Goal: Register for event/course

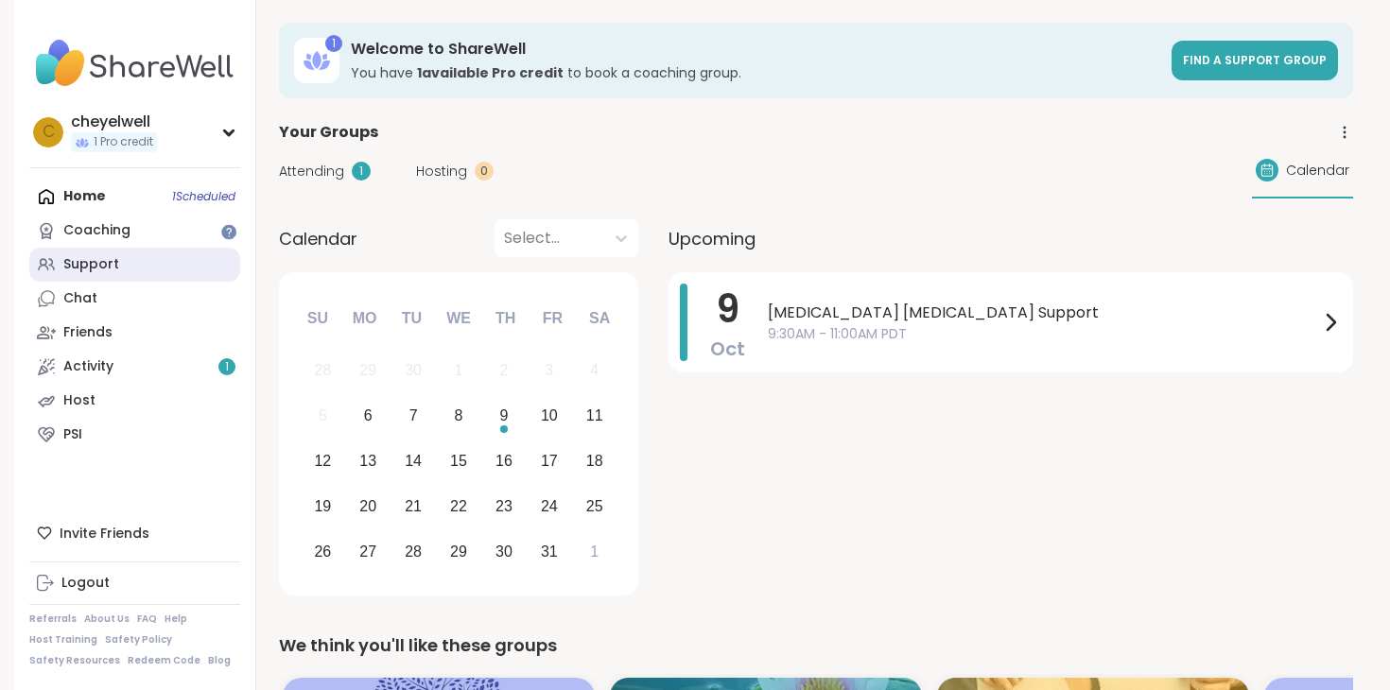
click at [83, 268] on div "Support" at bounding box center [91, 264] width 56 height 19
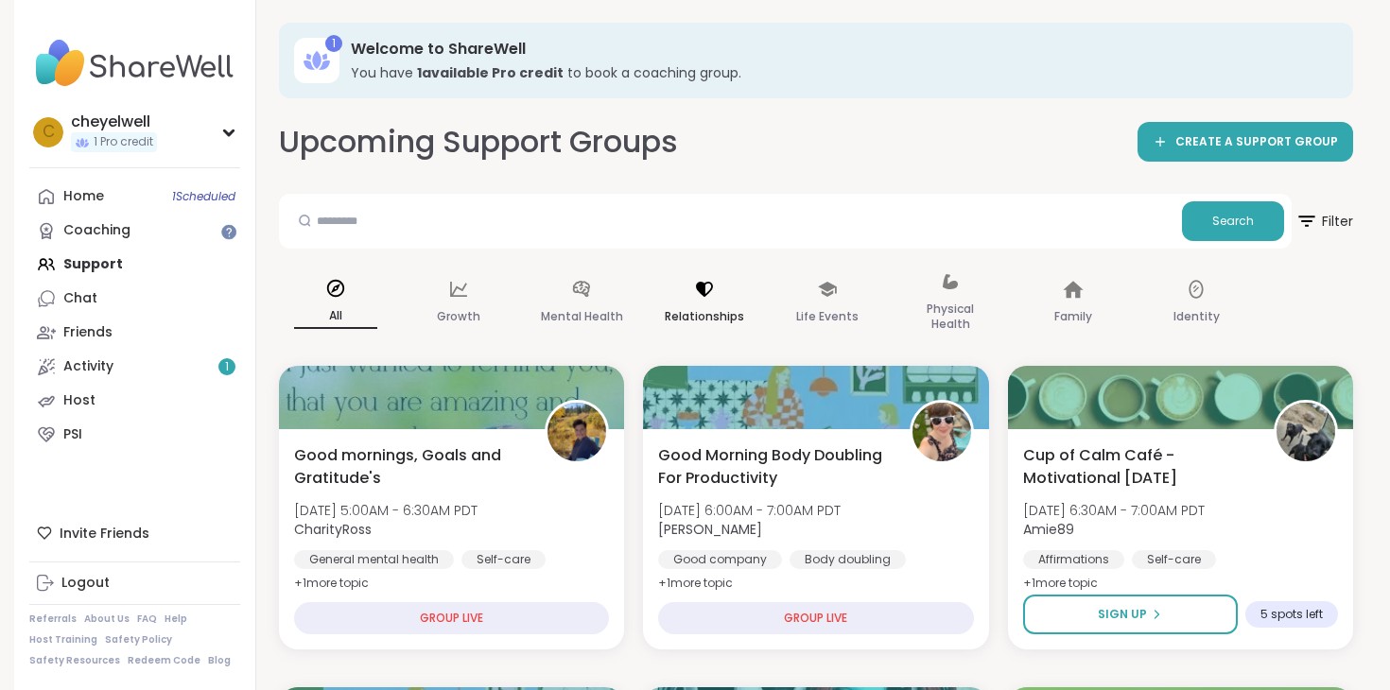
click at [696, 289] on icon at bounding box center [704, 289] width 21 height 21
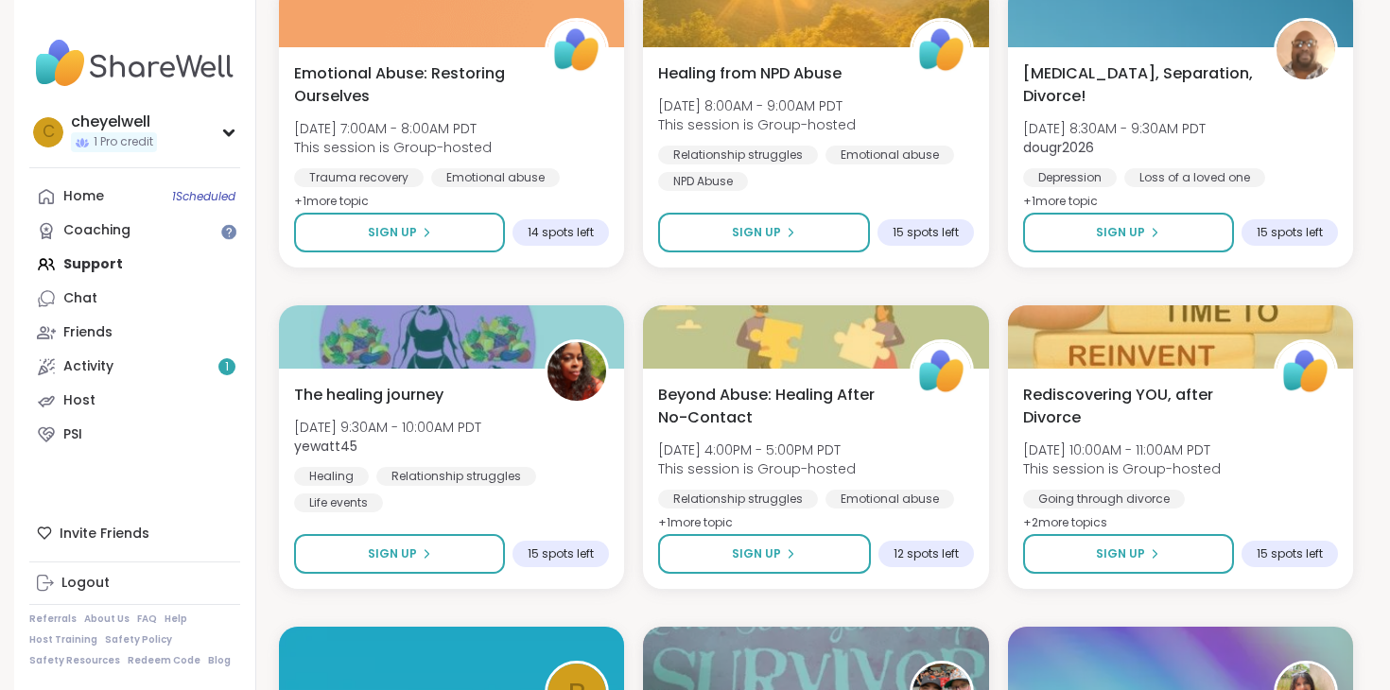
scroll to position [3321, 0]
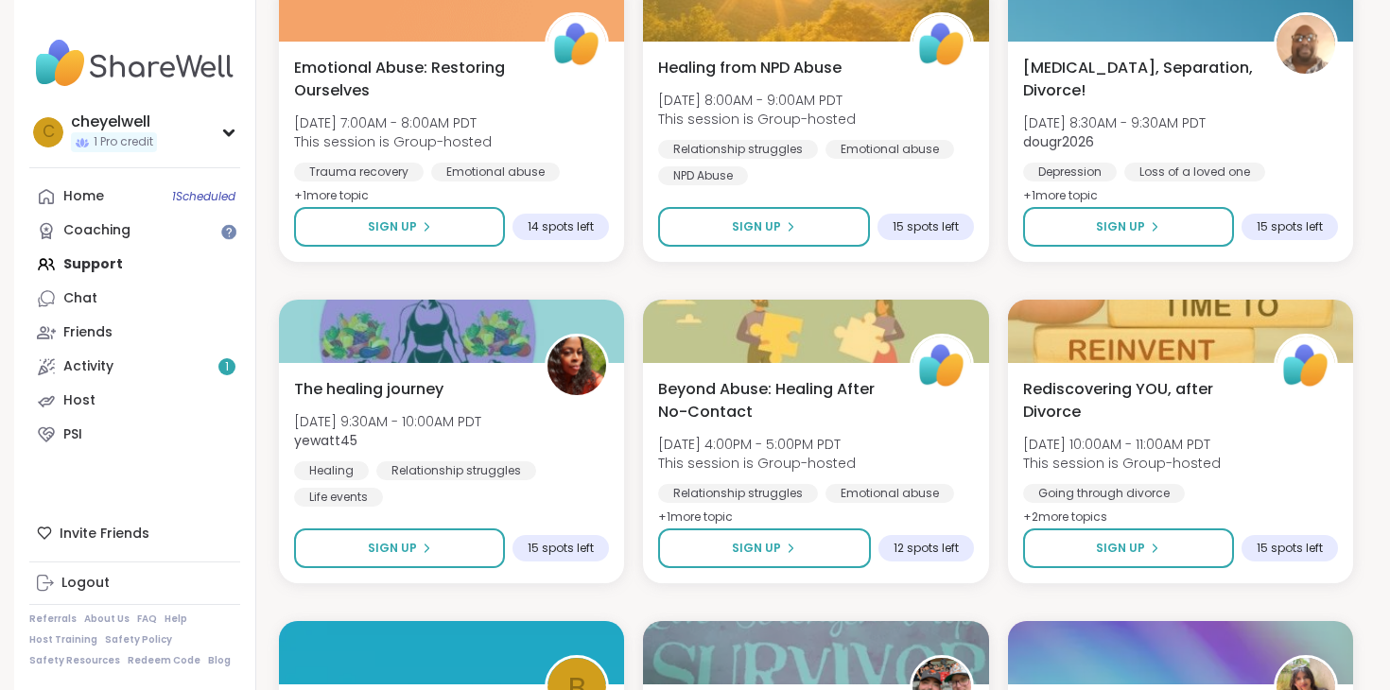
click at [130, 262] on div "Home 1 Scheduled Coaching Support Chat Friends Activity 1 Host PSI" at bounding box center [134, 316] width 211 height 272
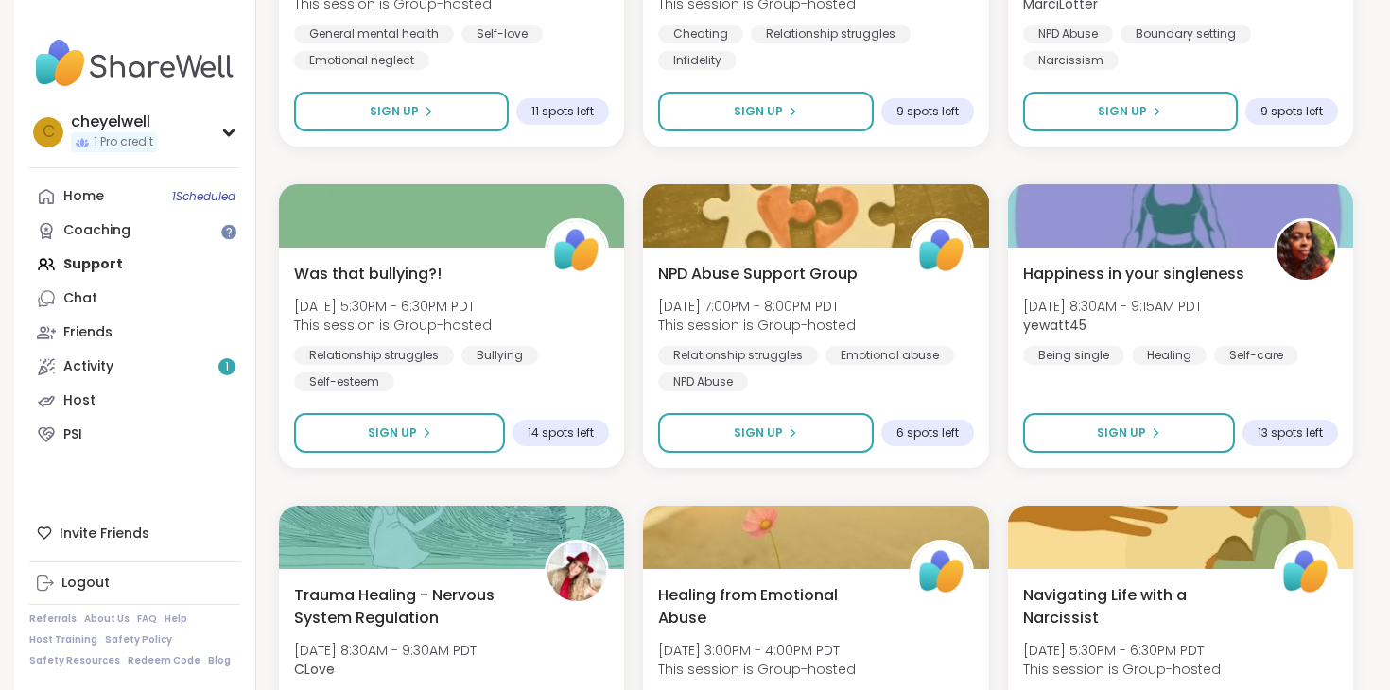
scroll to position [0, 0]
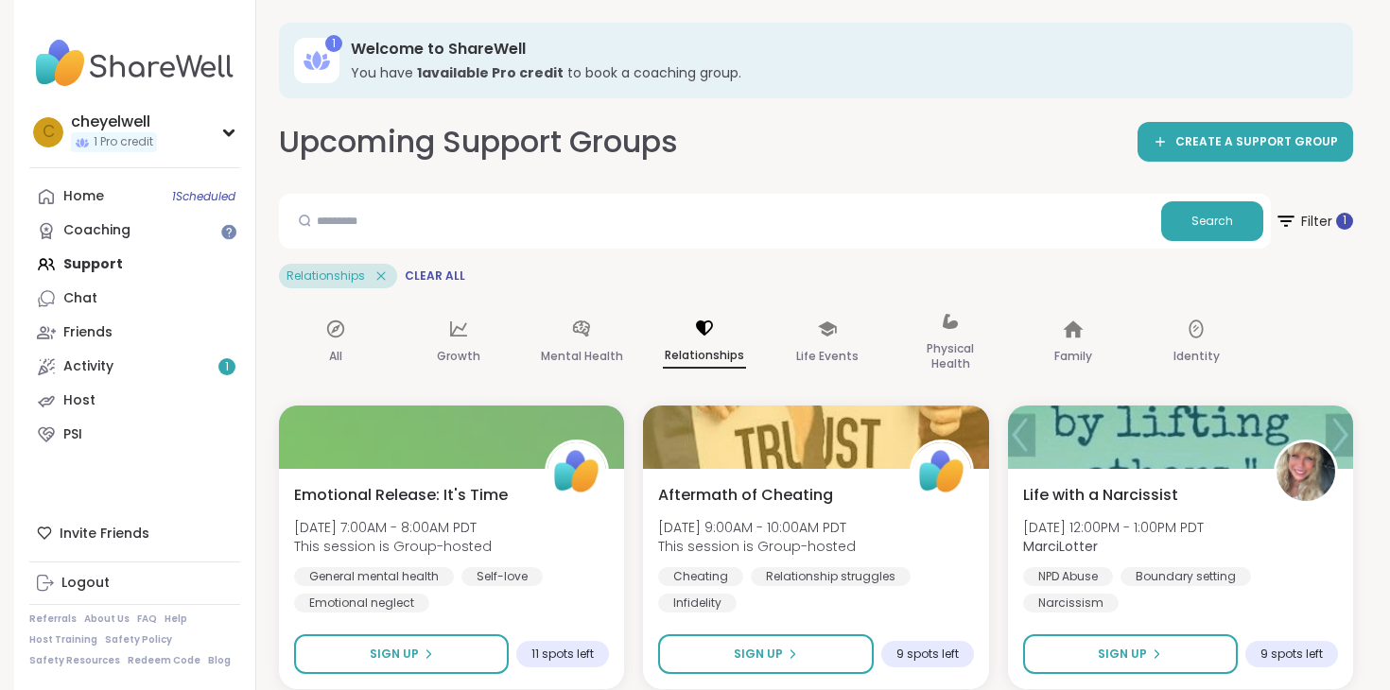
click at [724, 354] on p "Relationships" at bounding box center [704, 356] width 83 height 25
click at [599, 345] on p "Mental Health" at bounding box center [582, 356] width 82 height 23
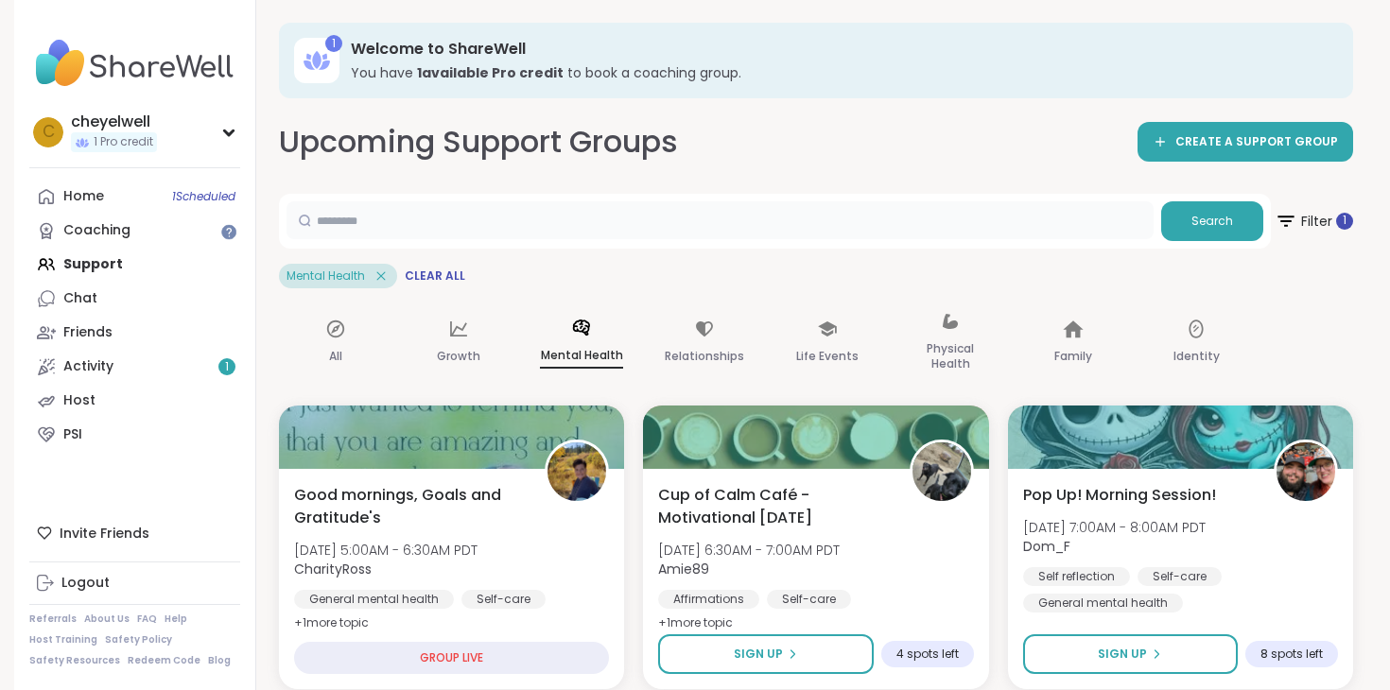
click at [1022, 218] on input "text" at bounding box center [720, 220] width 867 height 38
click at [385, 283] on icon at bounding box center [381, 276] width 17 height 17
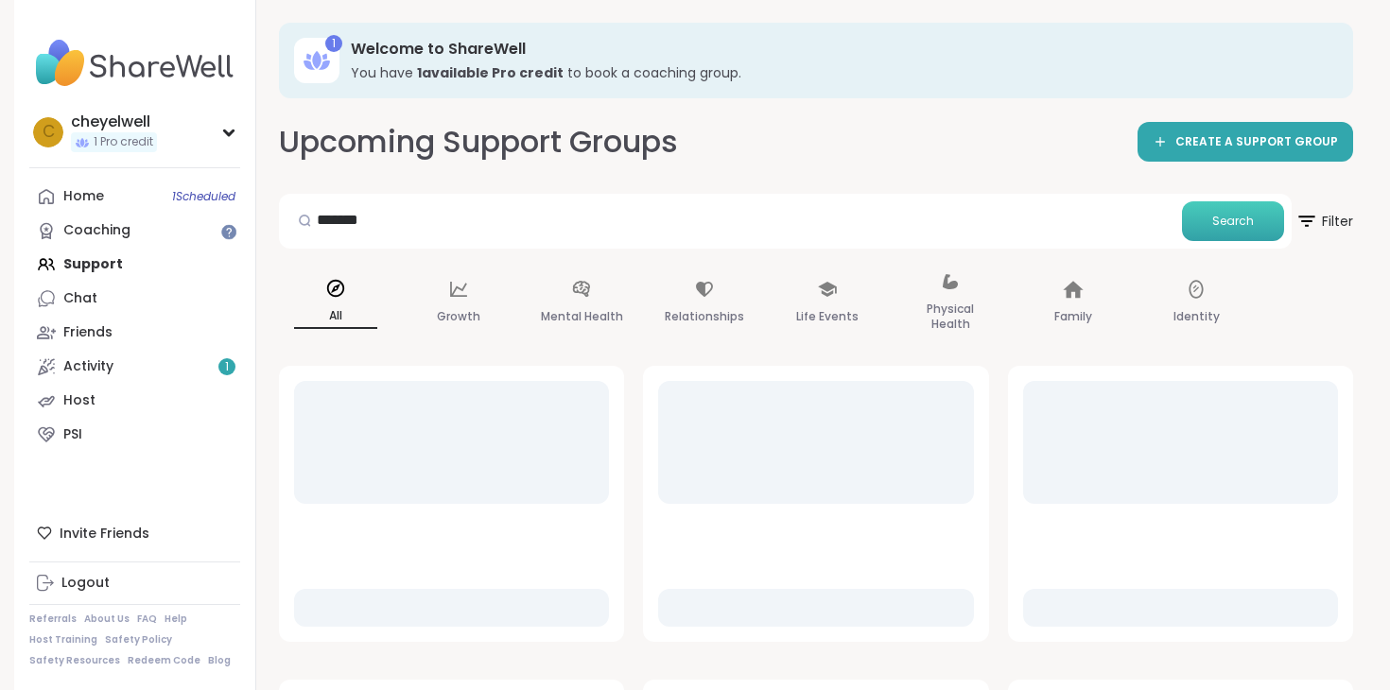
click at [1207, 223] on button "Search" at bounding box center [1233, 221] width 102 height 40
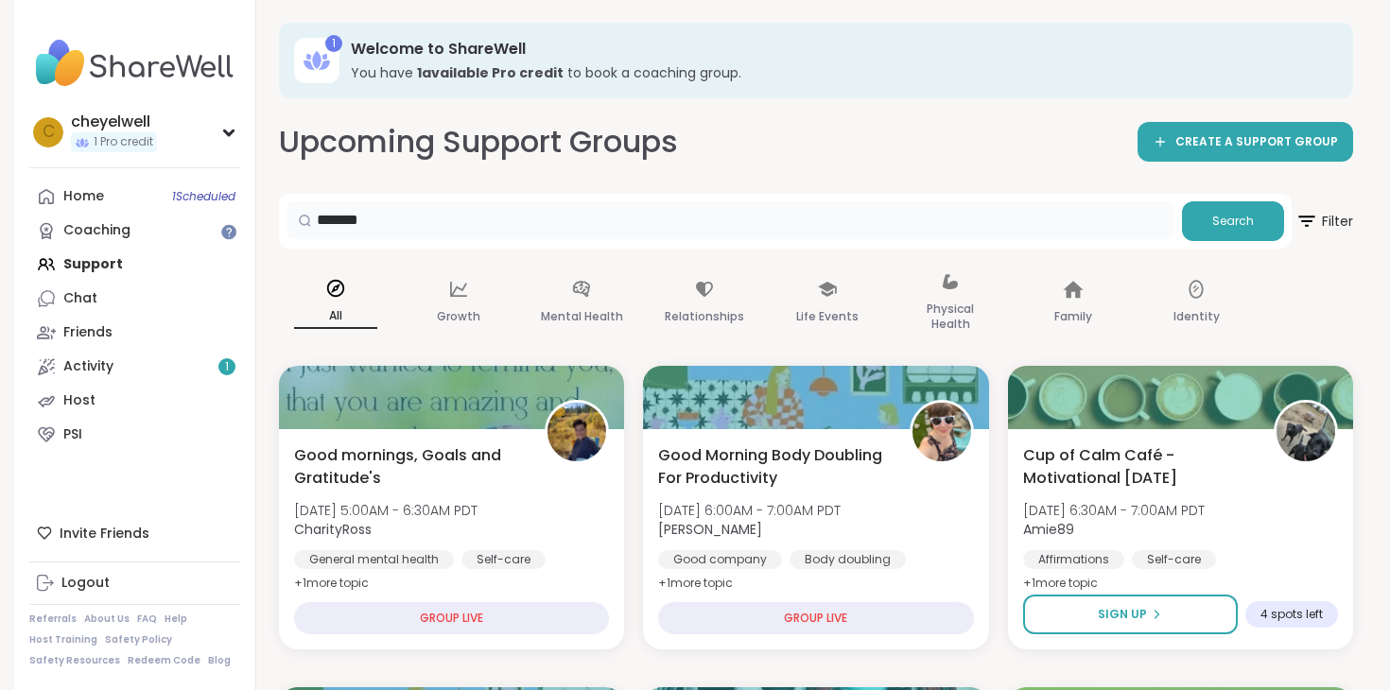
click at [614, 214] on input "*******" at bounding box center [731, 220] width 888 height 38
type input "***"
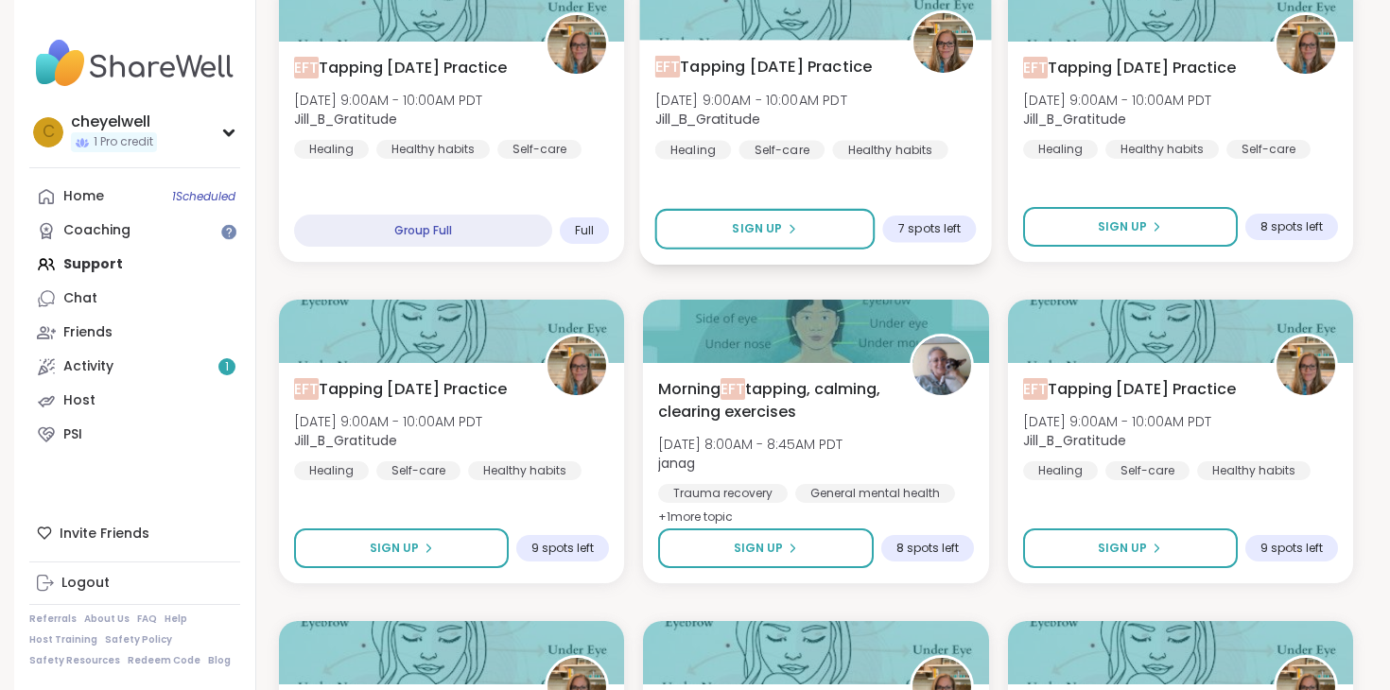
scroll to position [394, 0]
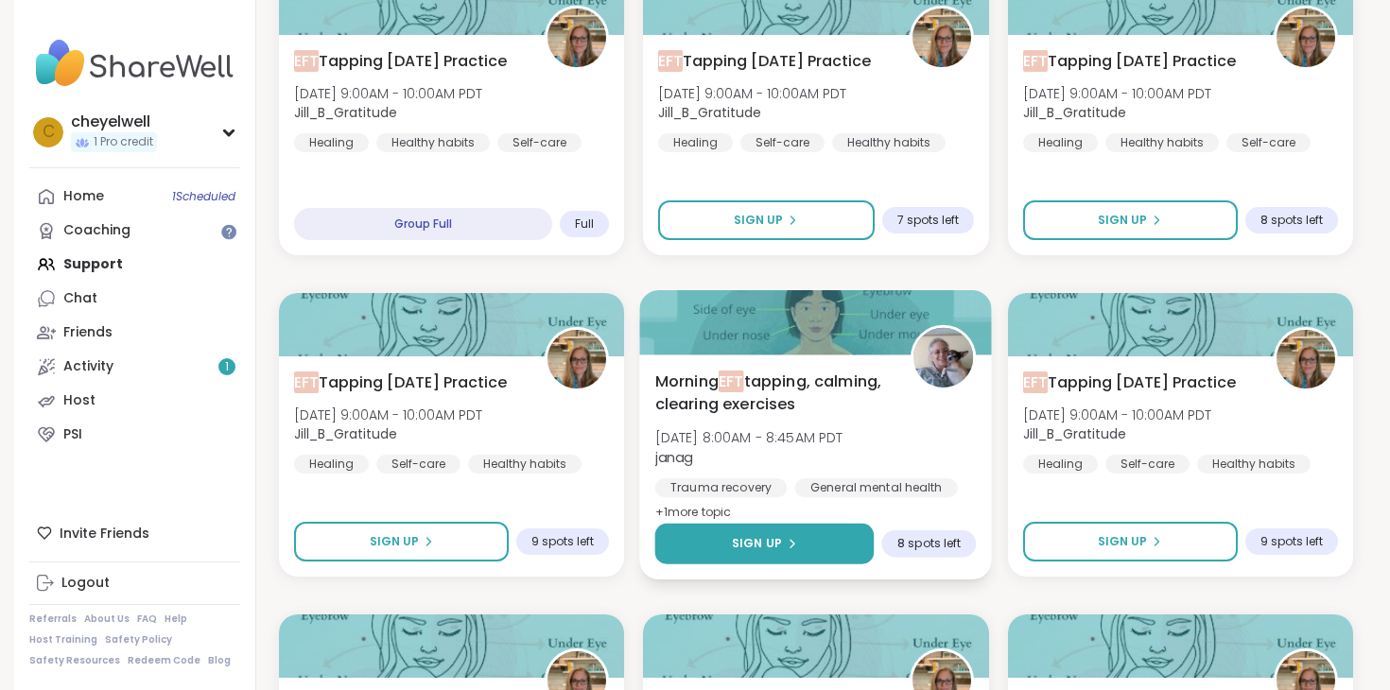
click at [808, 544] on button "Sign Up" at bounding box center [764, 544] width 219 height 41
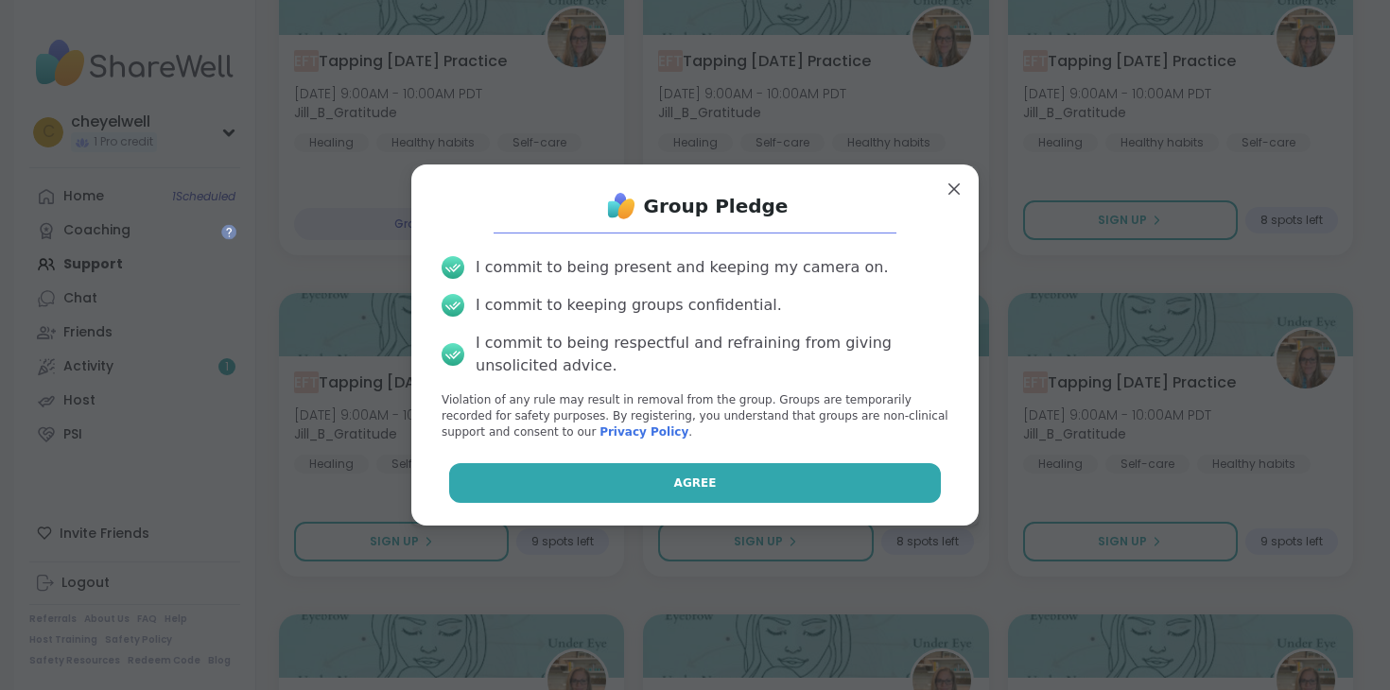
click at [765, 490] on button "Agree" at bounding box center [695, 483] width 493 height 40
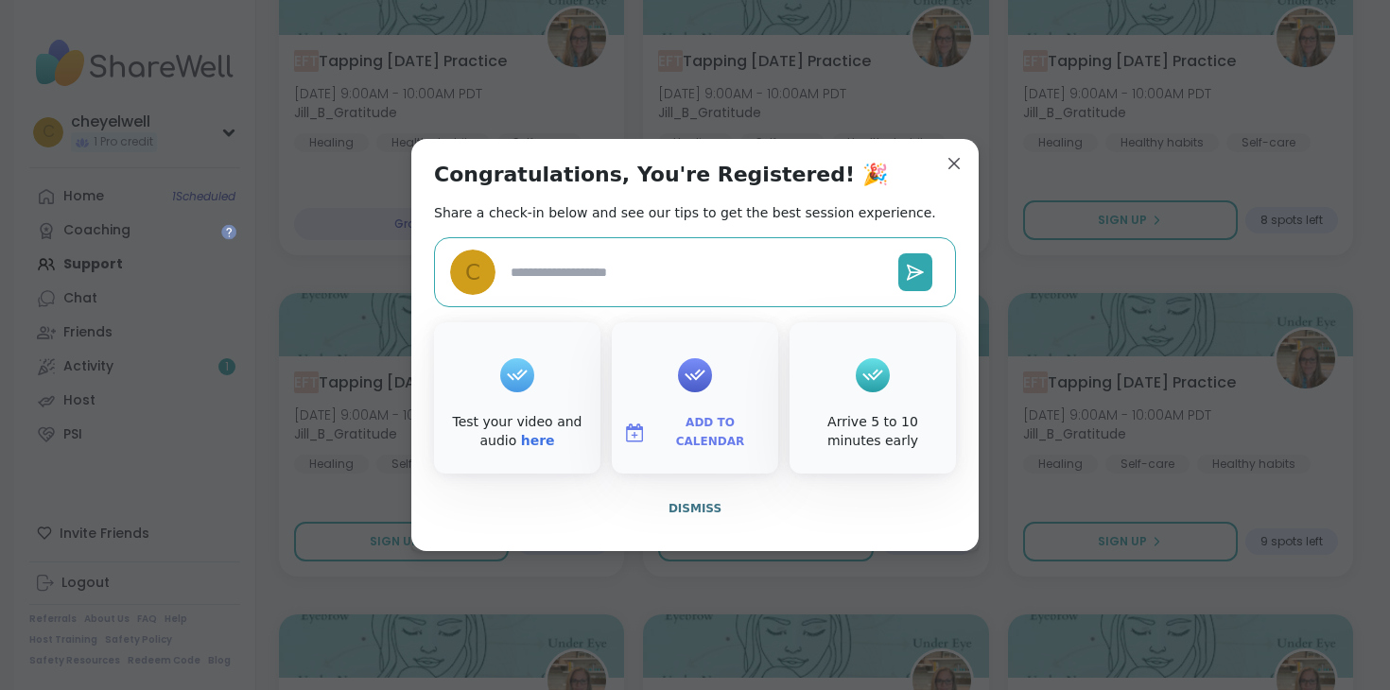
type textarea "*"
click at [699, 499] on button "Dismiss" at bounding box center [695, 509] width 522 height 40
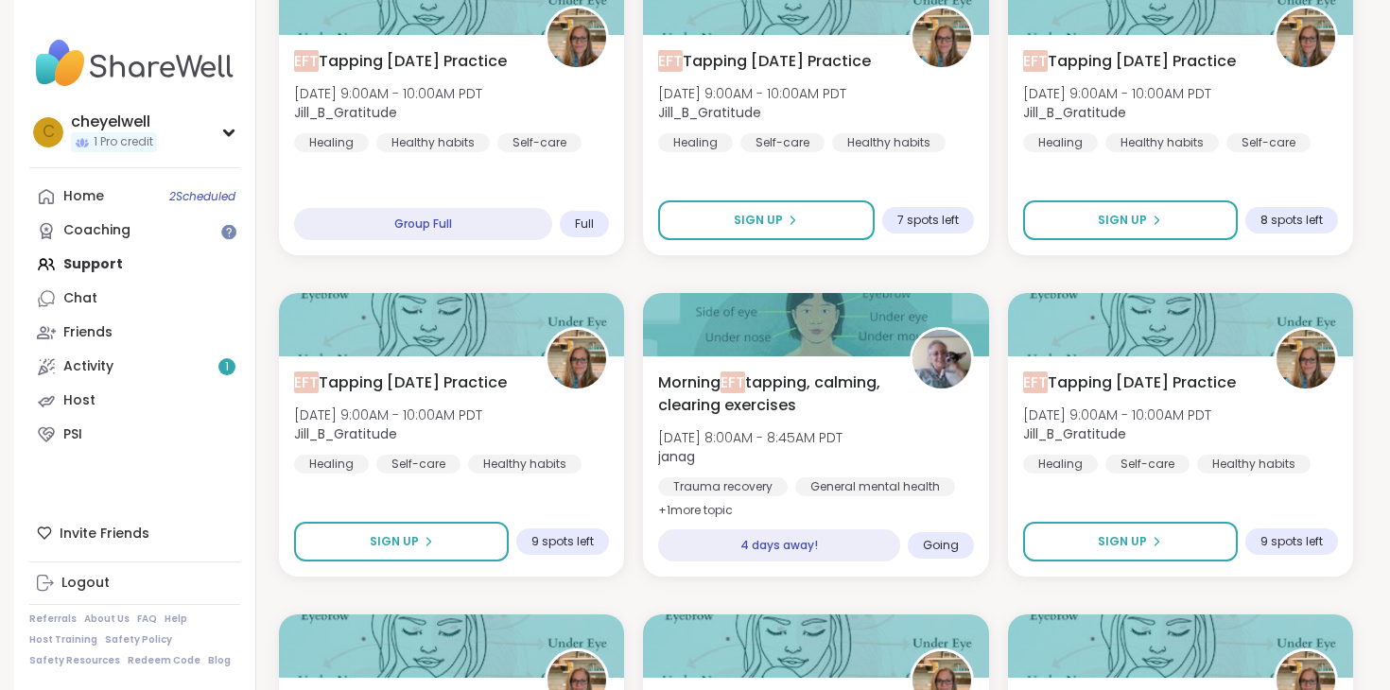
scroll to position [0, 0]
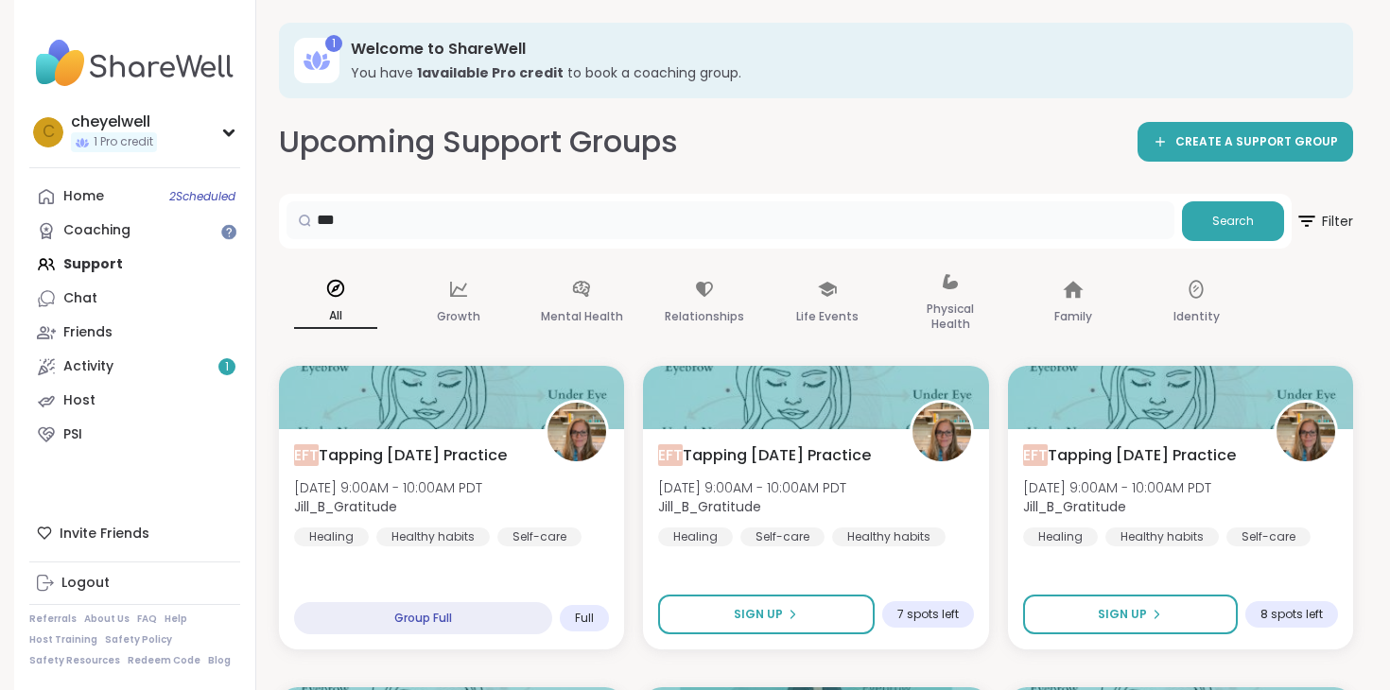
click at [420, 206] on input "***" at bounding box center [731, 220] width 888 height 38
type input "*****"
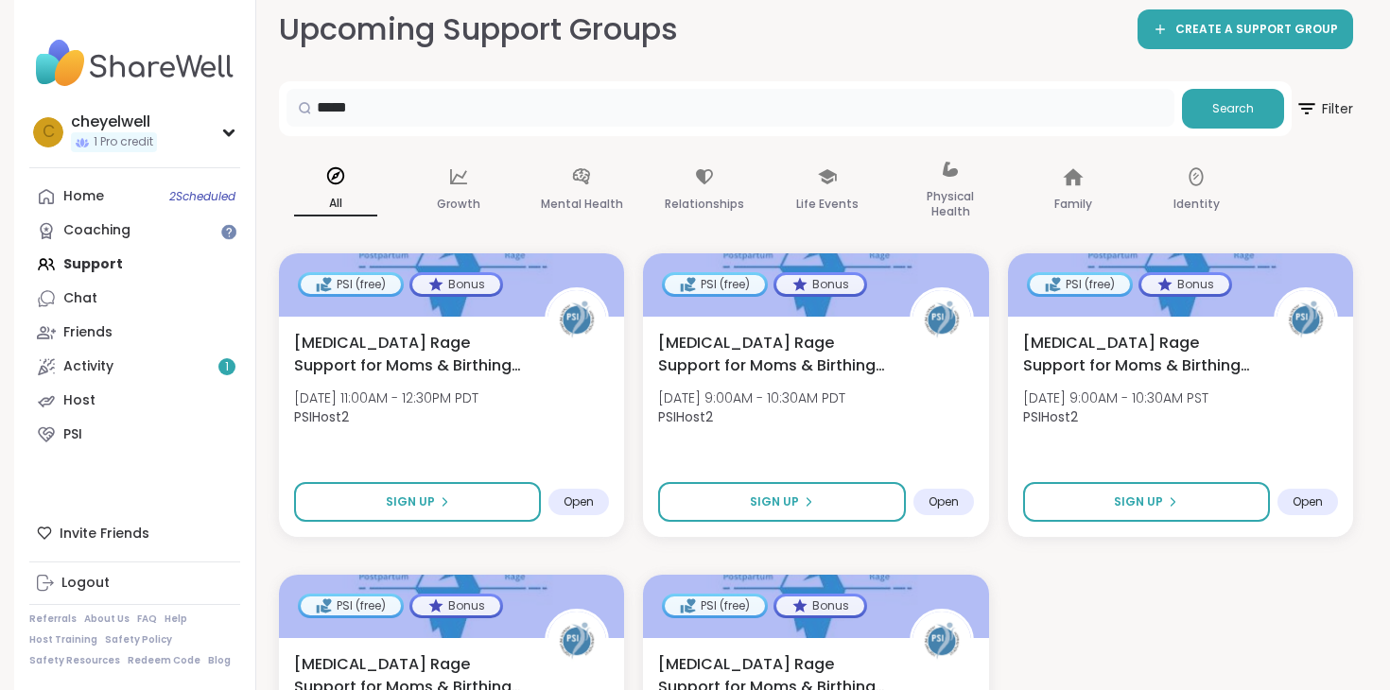
scroll to position [113, 0]
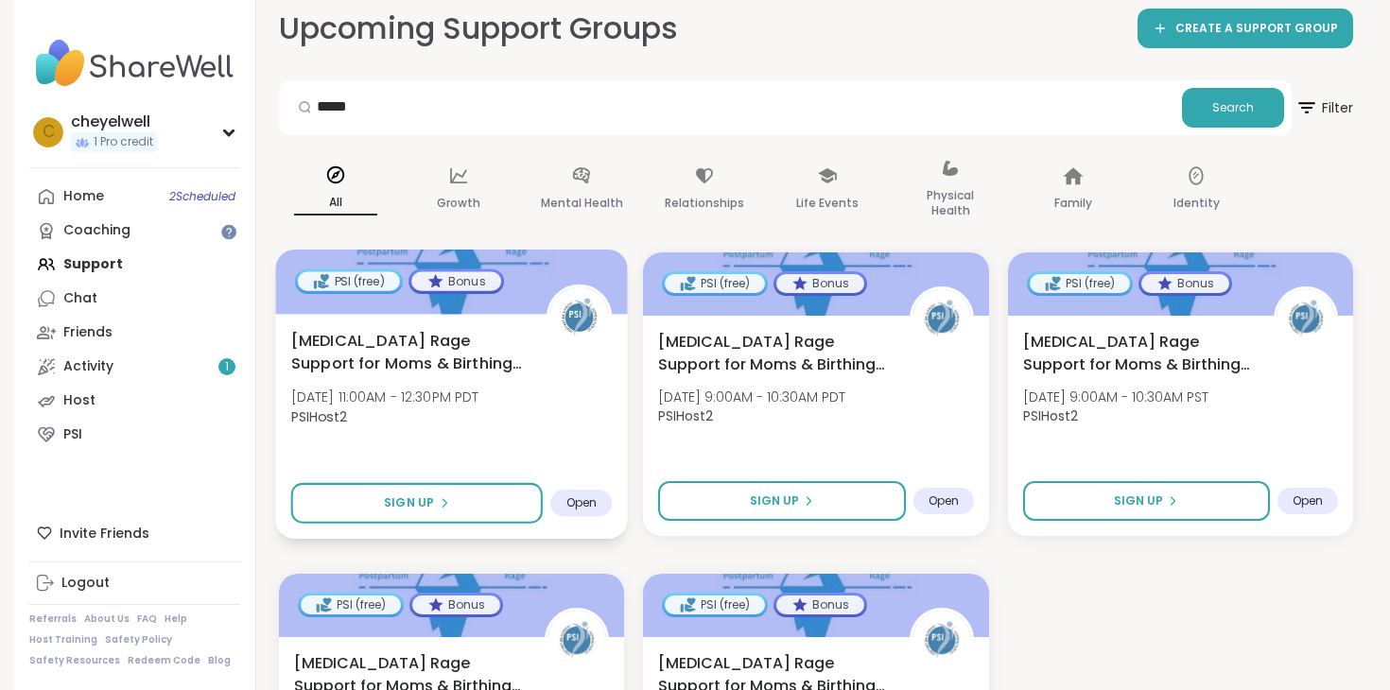
click at [451, 398] on span "[DATE] 11:00AM - 12:30PM PDT" at bounding box center [385, 397] width 188 height 19
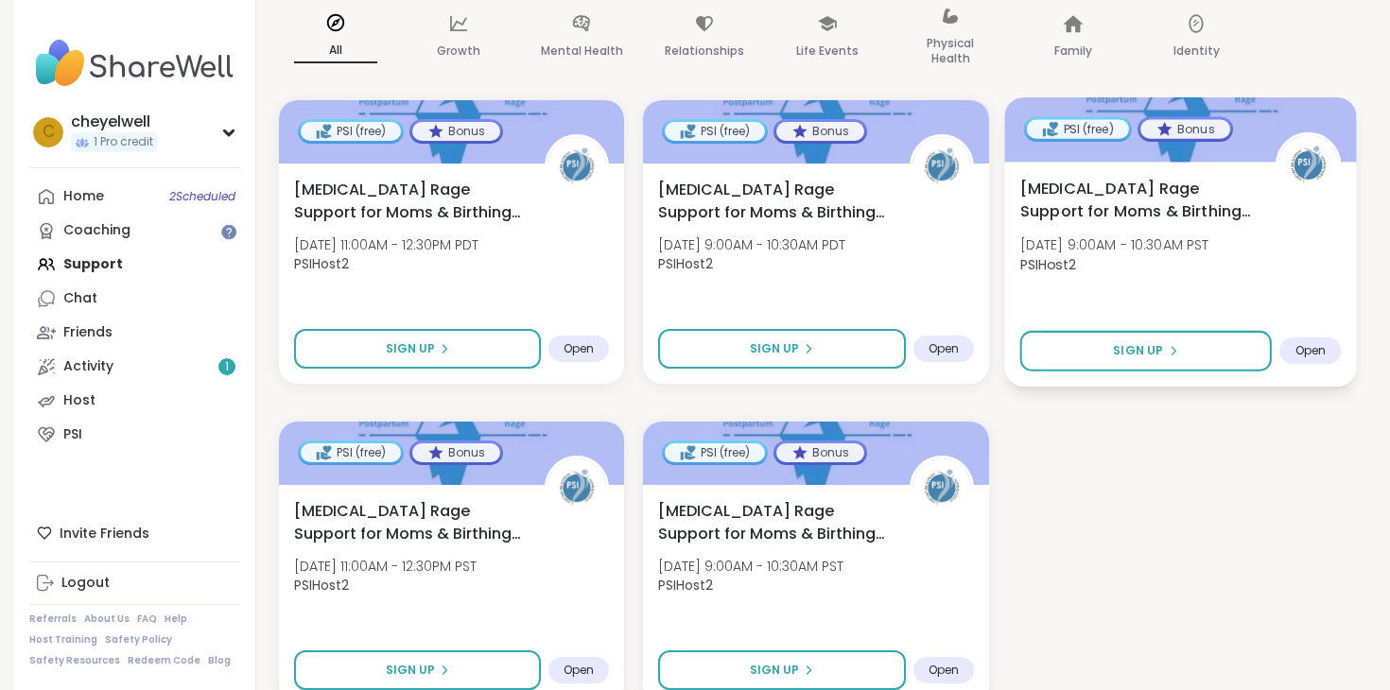
scroll to position [244, 0]
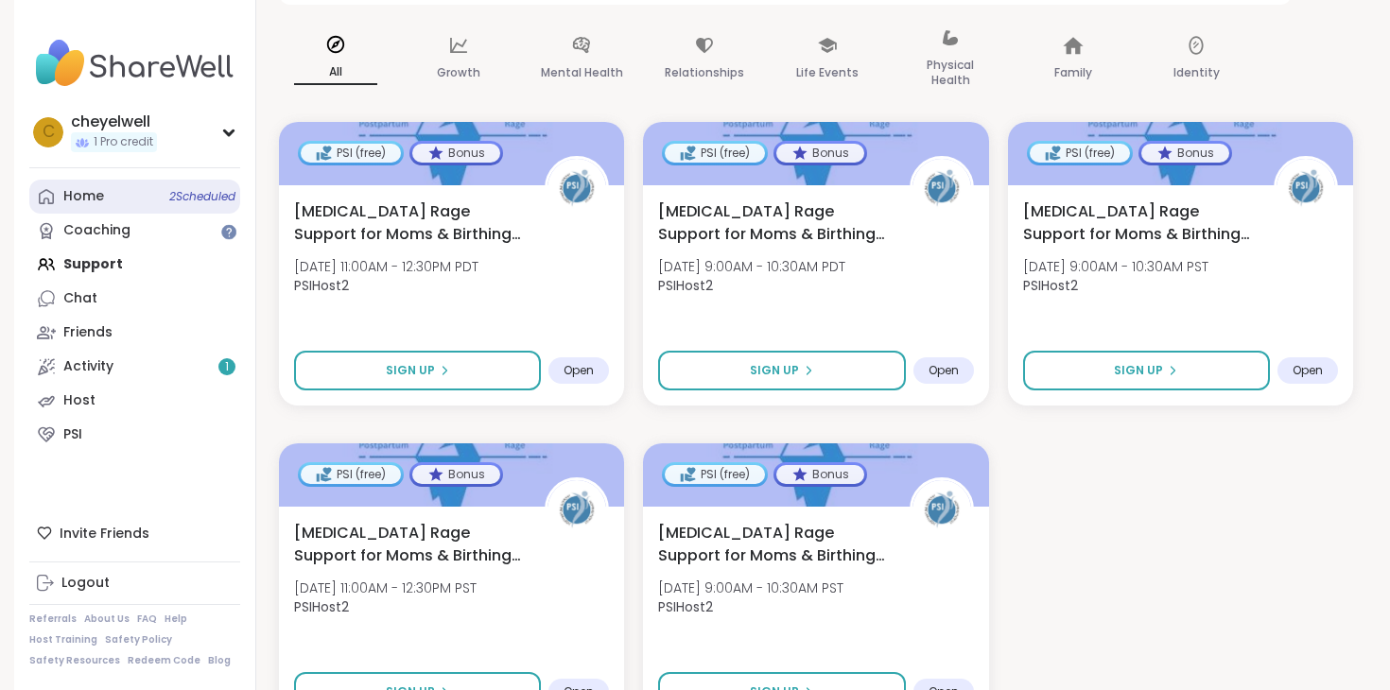
click at [113, 203] on link "Home 2 Scheduled" at bounding box center [134, 197] width 211 height 34
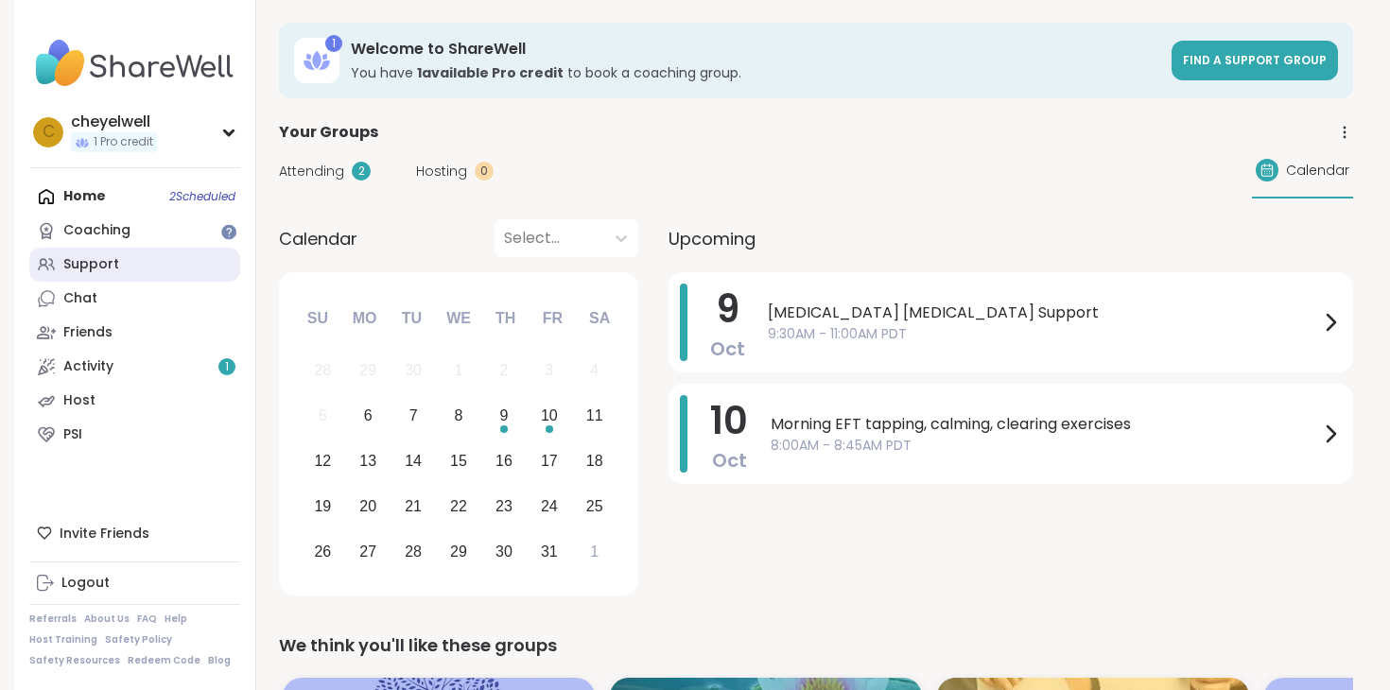
click at [125, 267] on link "Support" at bounding box center [134, 265] width 211 height 34
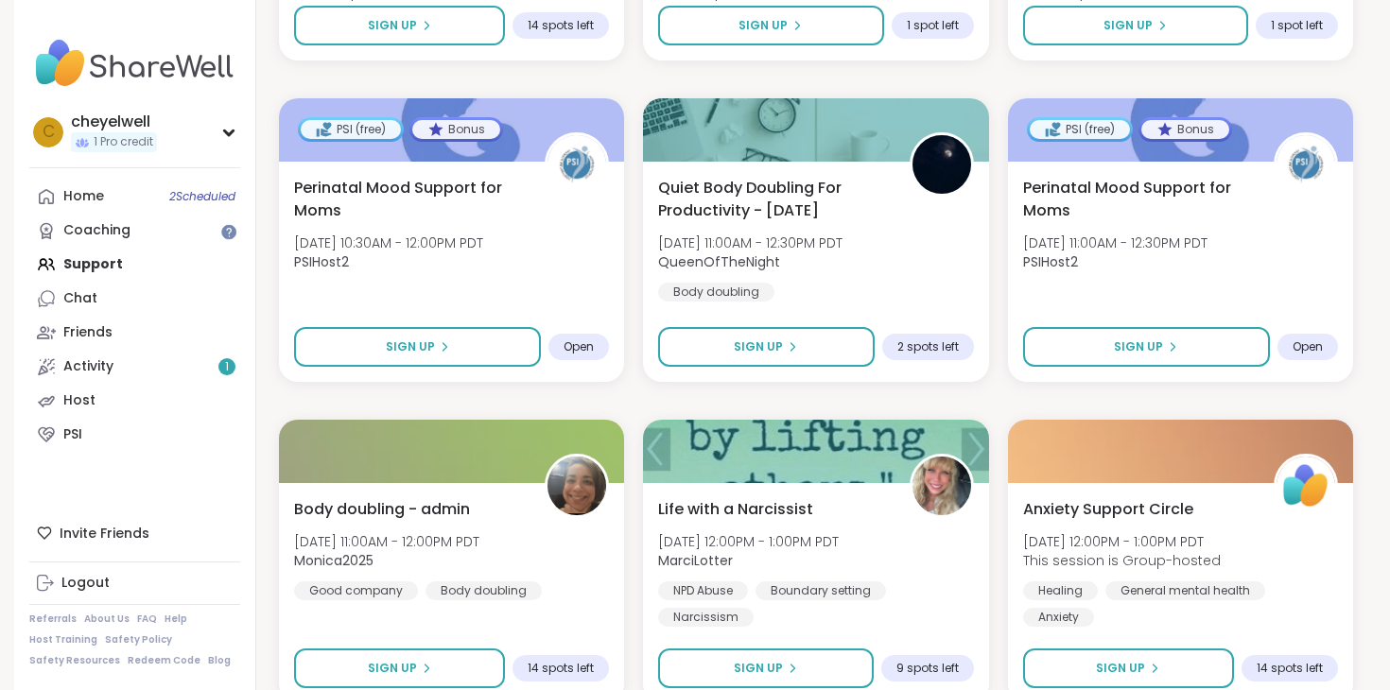
scroll to position [2208, 0]
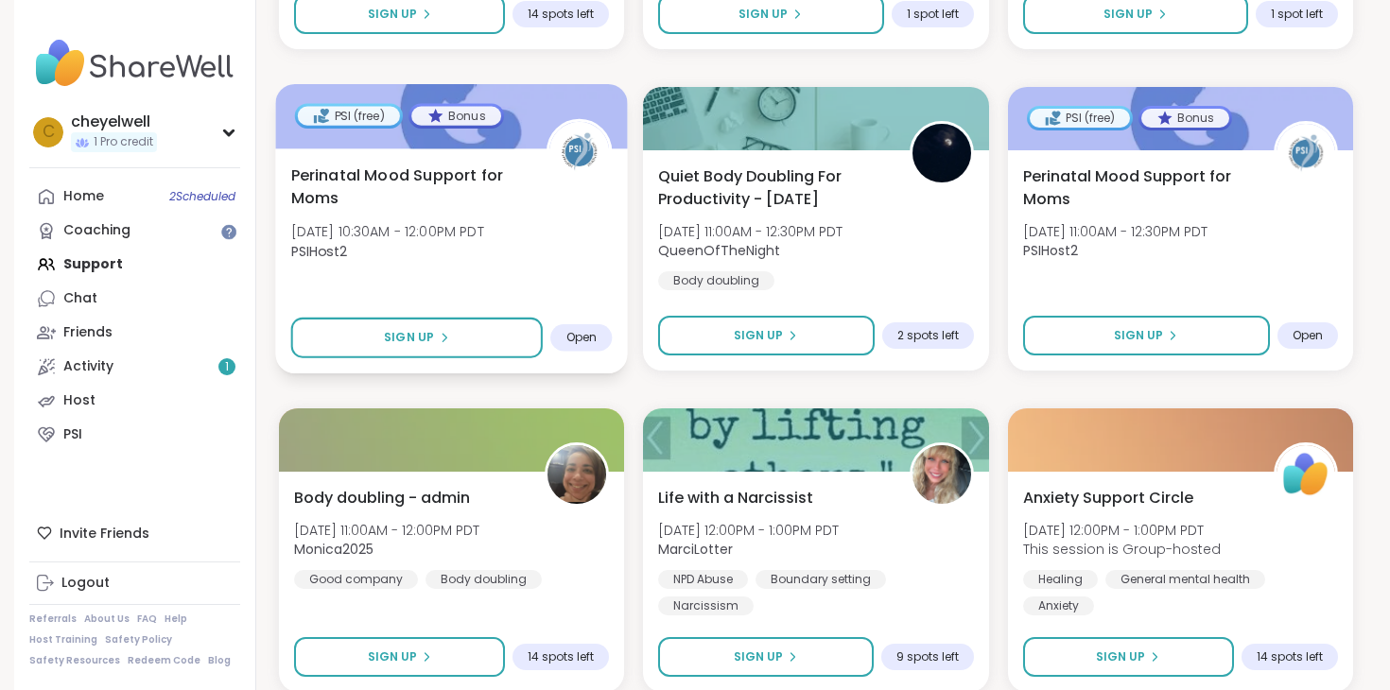
click at [445, 190] on span "Perinatal Mood Support for Moms" at bounding box center [408, 187] width 235 height 46
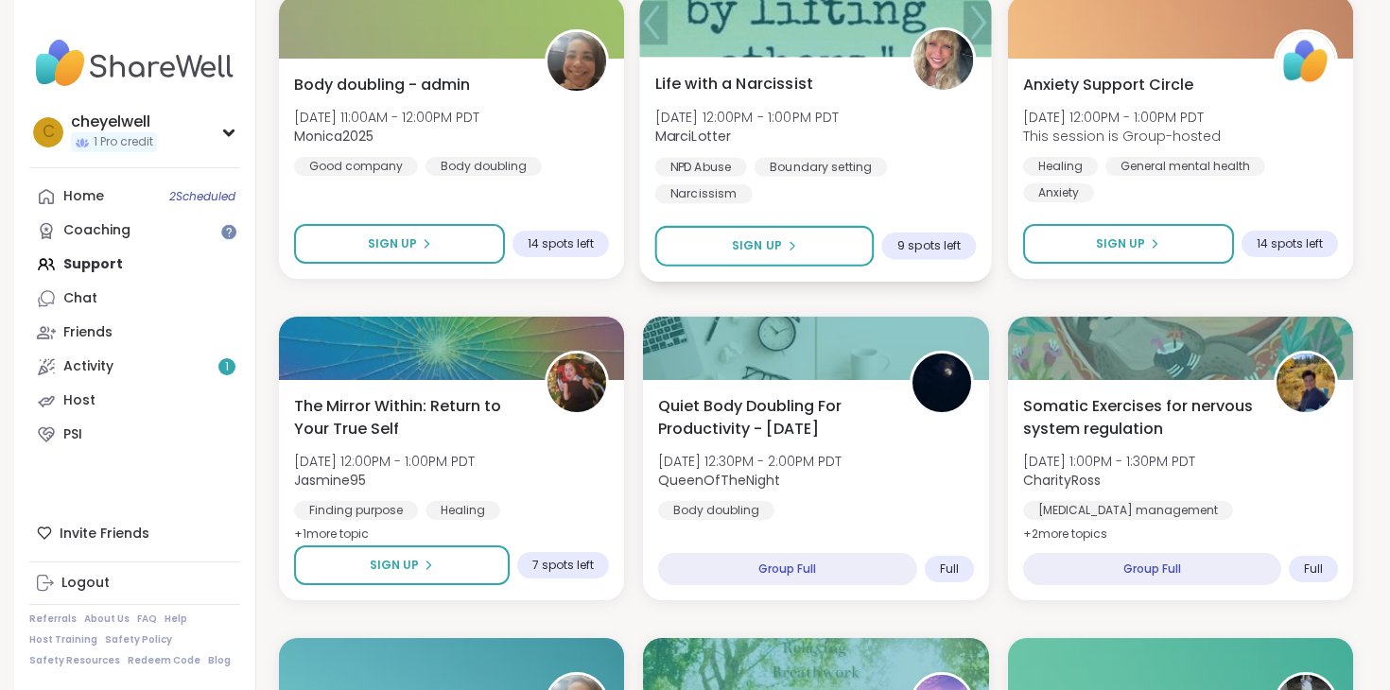
scroll to position [2624, 0]
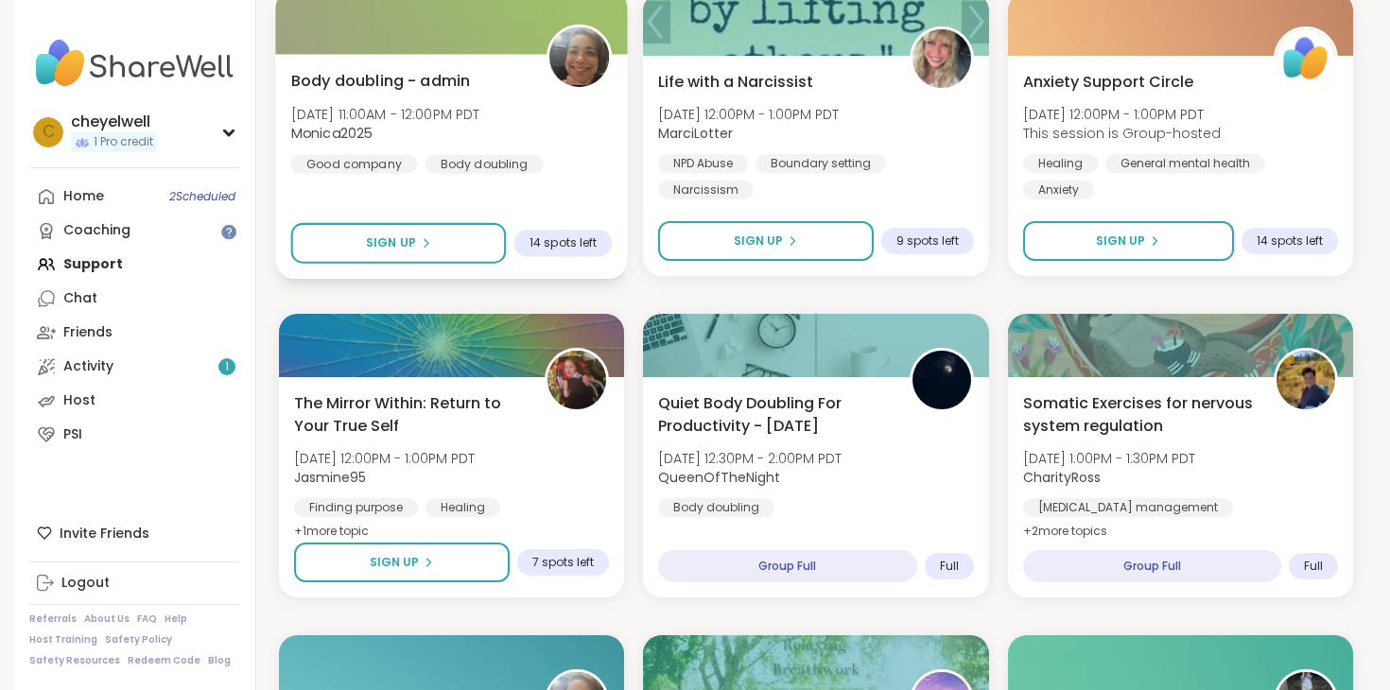
click at [471, 106] on span "[DATE] 11:00AM - 12:00PM PDT" at bounding box center [385, 113] width 189 height 19
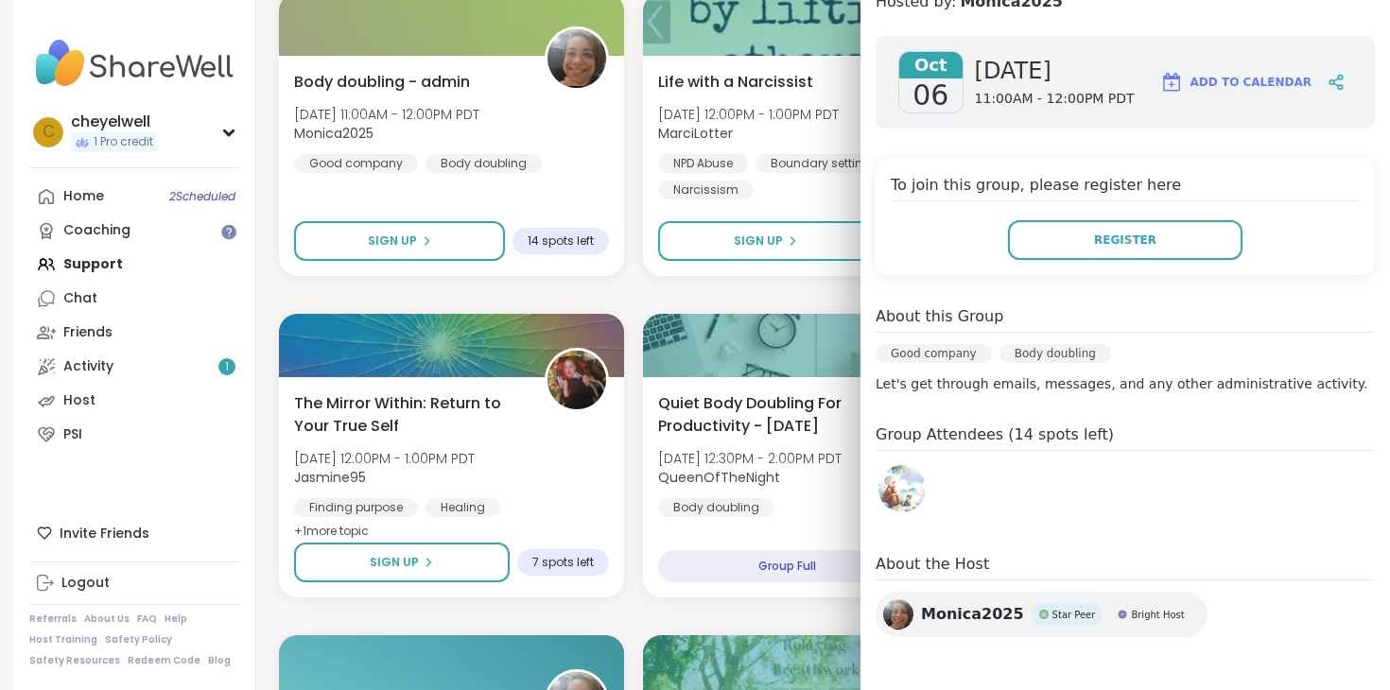
scroll to position [0, 0]
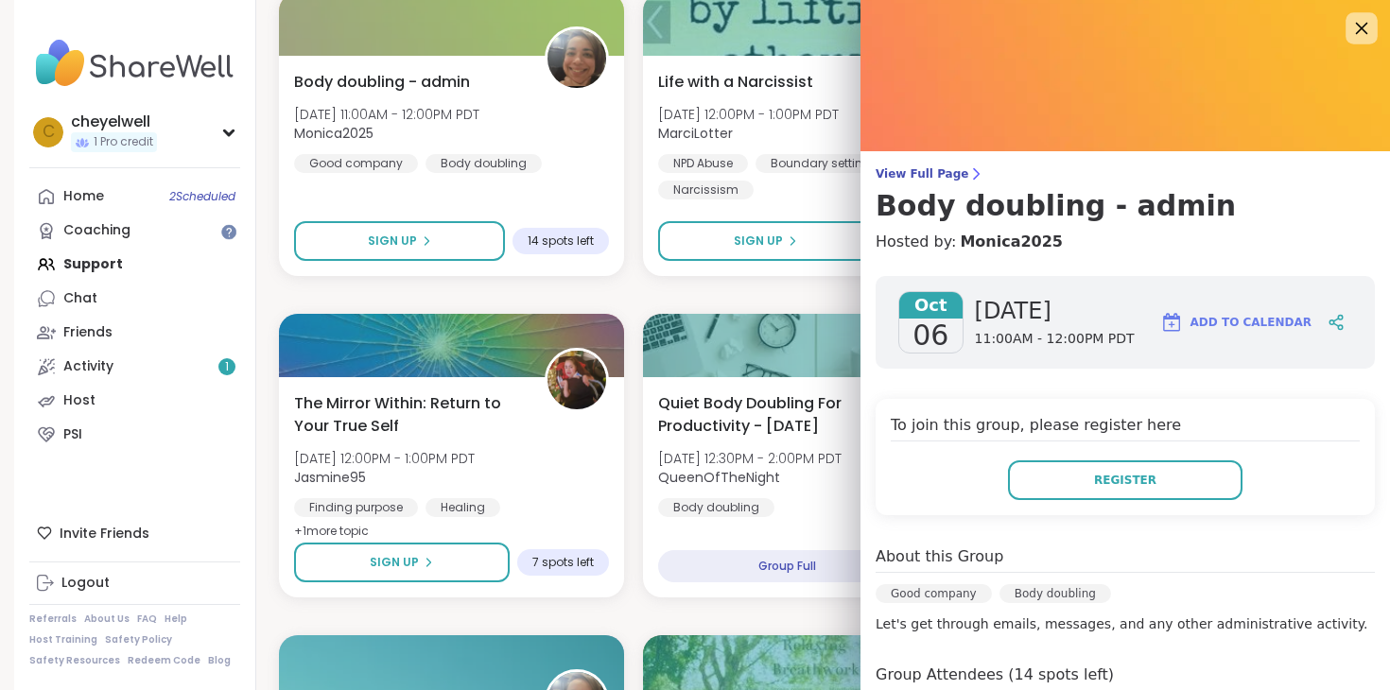
click at [1373, 26] on div at bounding box center [1362, 28] width 32 height 32
click at [943, 173] on span "View Full Page" at bounding box center [1125, 173] width 499 height 15
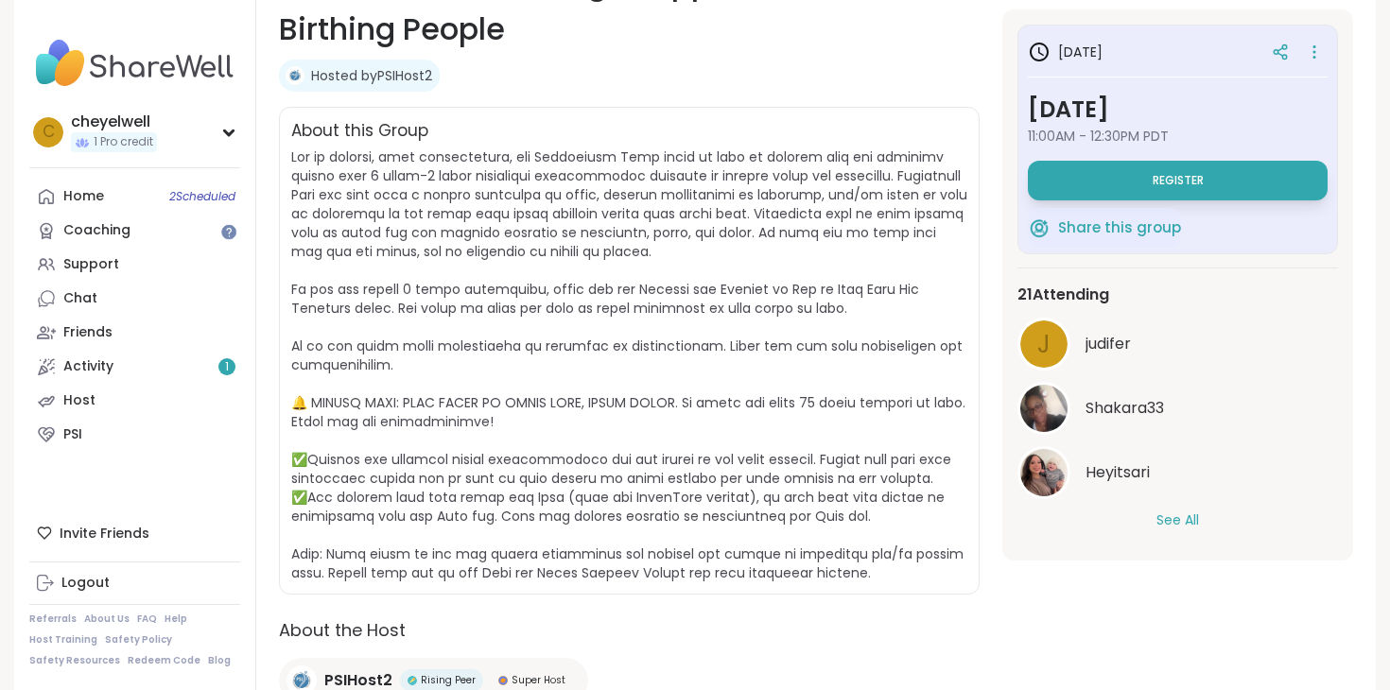
scroll to position [339, 0]
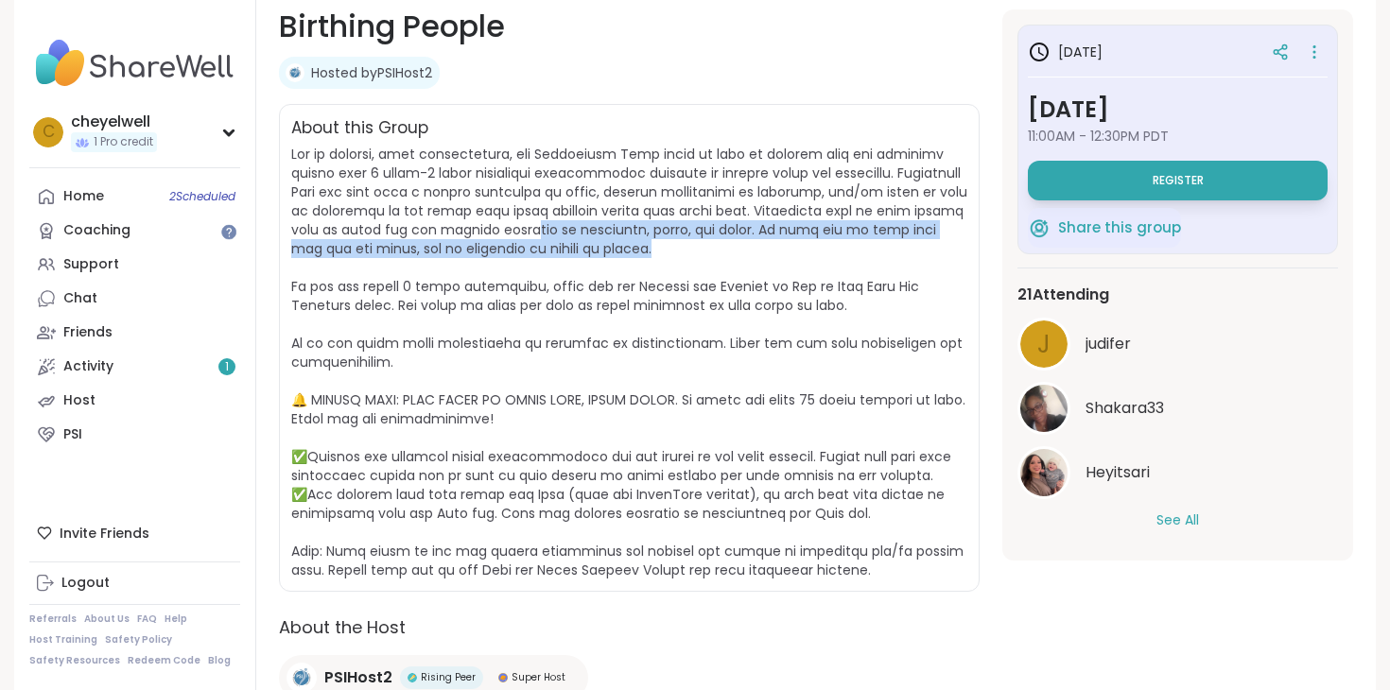
drag, startPoint x: 868, startPoint y: 247, endPoint x: 630, endPoint y: 235, distance: 238.6
click at [630, 235] on span at bounding box center [629, 362] width 676 height 435
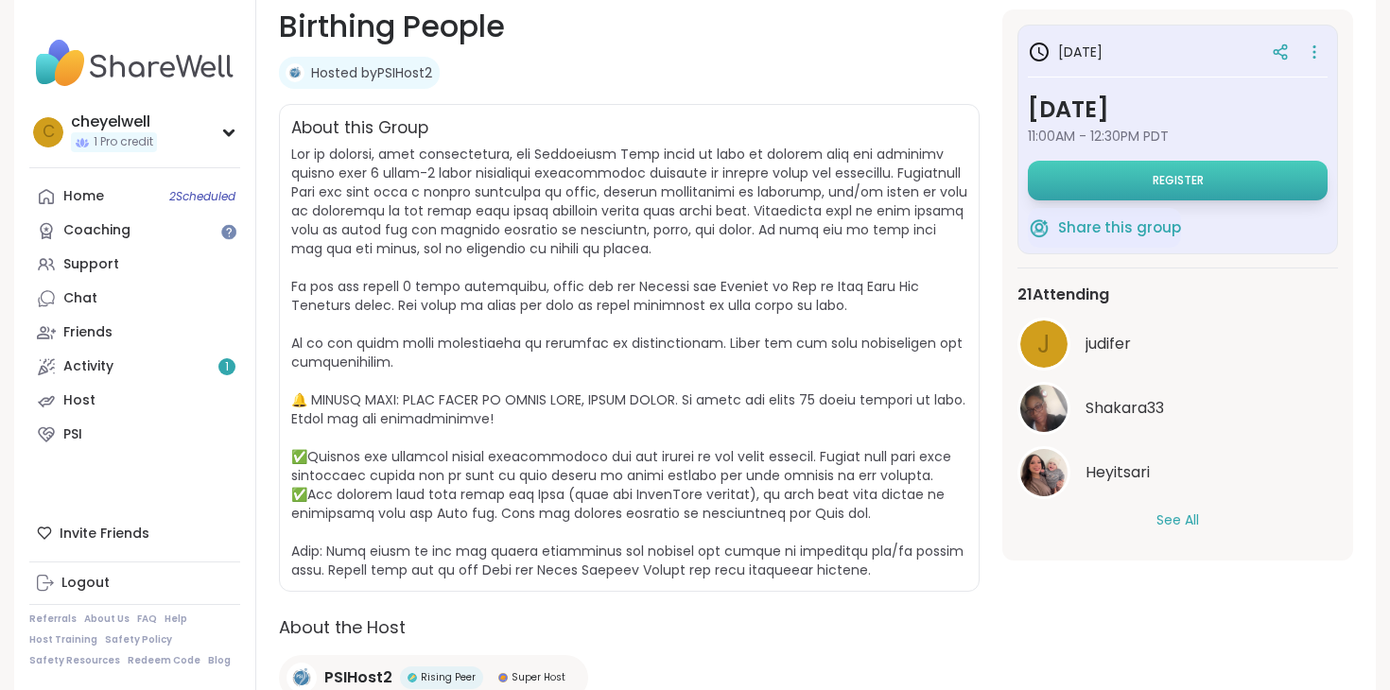
click at [1217, 181] on button "Register" at bounding box center [1178, 181] width 300 height 40
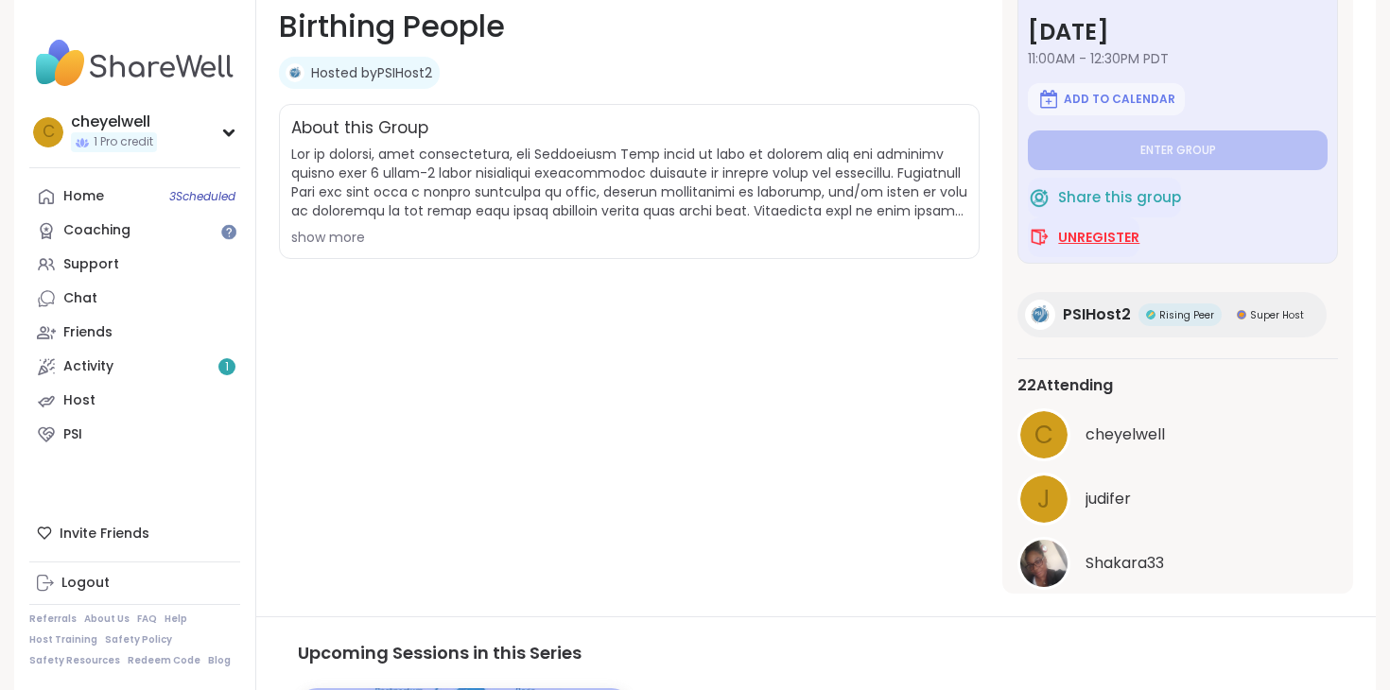
click at [1096, 232] on span "Unregister" at bounding box center [1098, 237] width 81 height 19
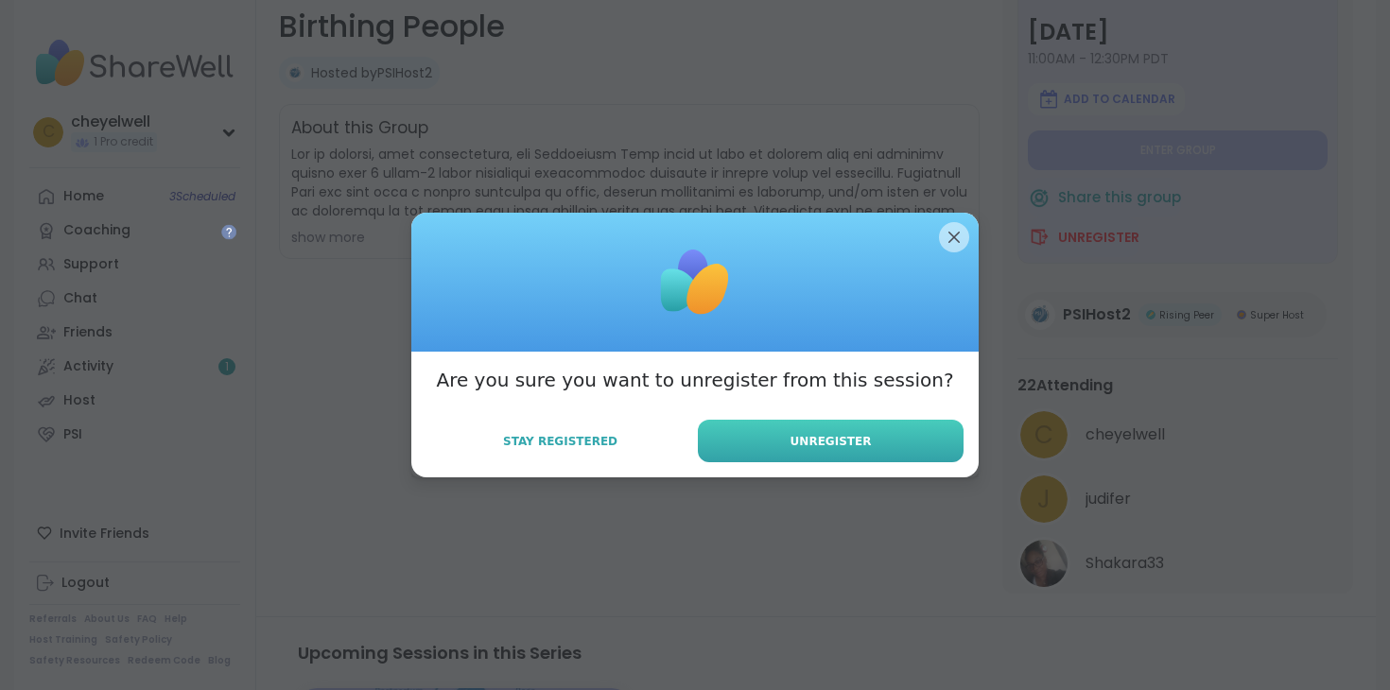
click at [818, 450] on button "Unregister" at bounding box center [831, 441] width 266 height 43
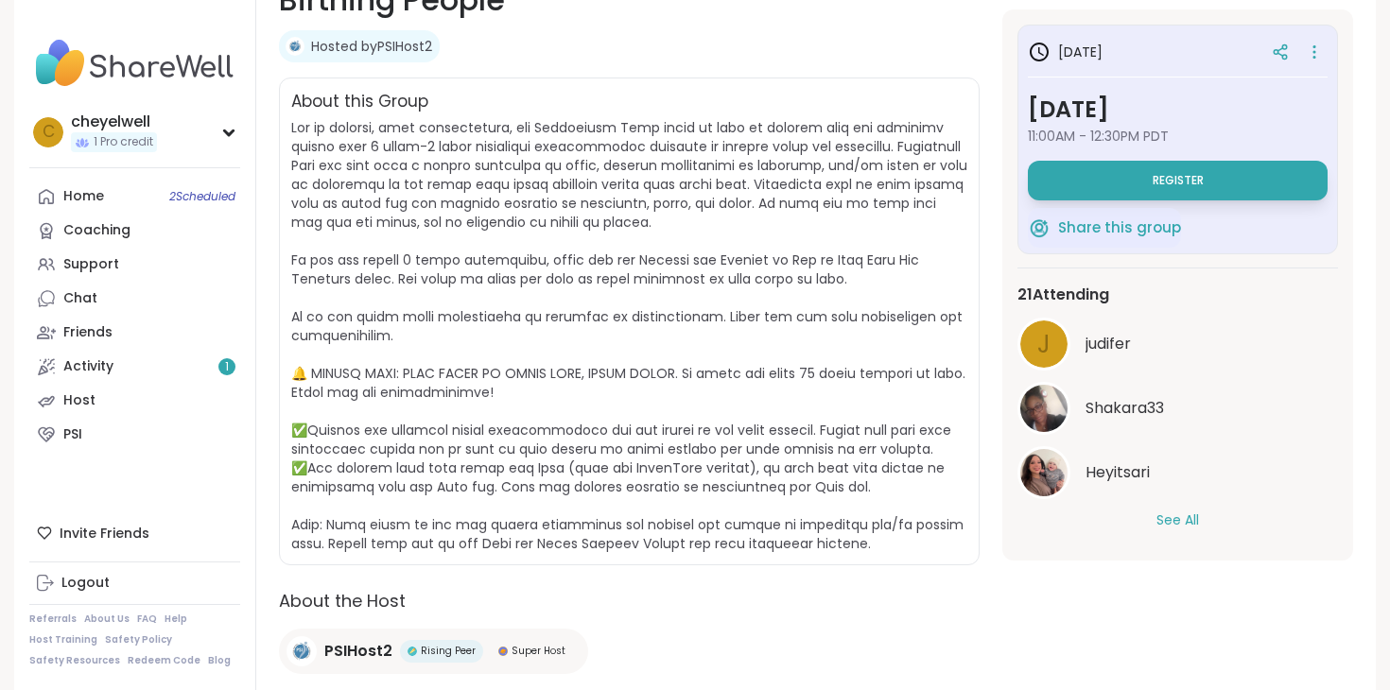
scroll to position [0, 0]
